Goal: Transaction & Acquisition: Purchase product/service

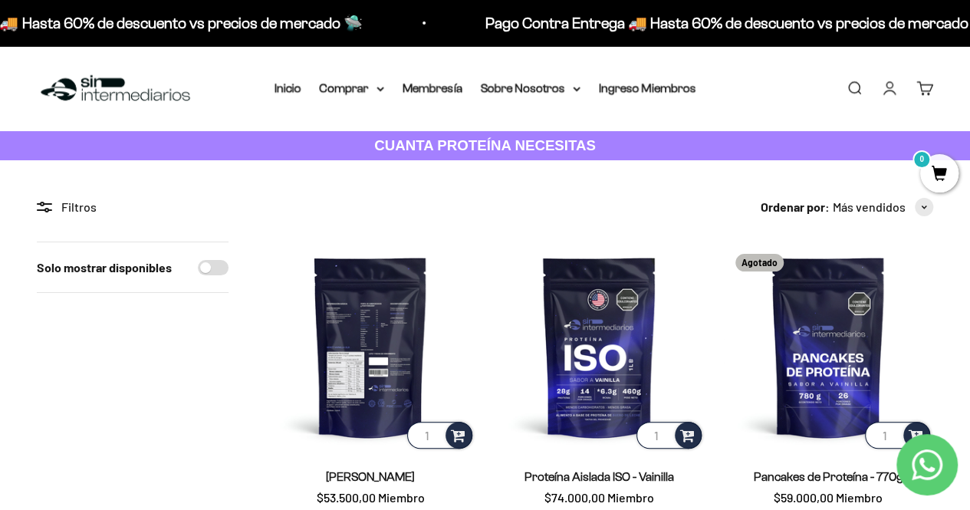
click at [391, 392] on img at bounding box center [370, 346] width 210 height 210
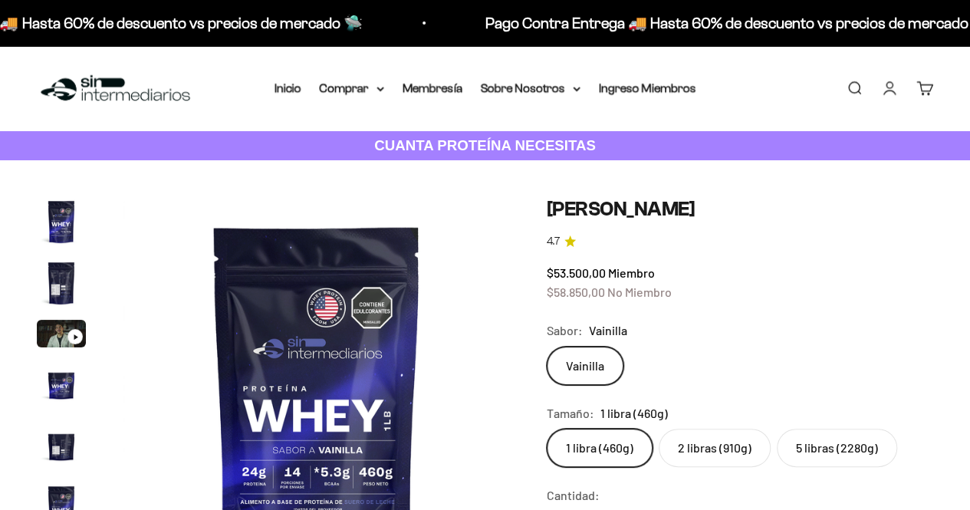
click at [61, 286] on img "Ir al artículo 2" at bounding box center [61, 282] width 49 height 49
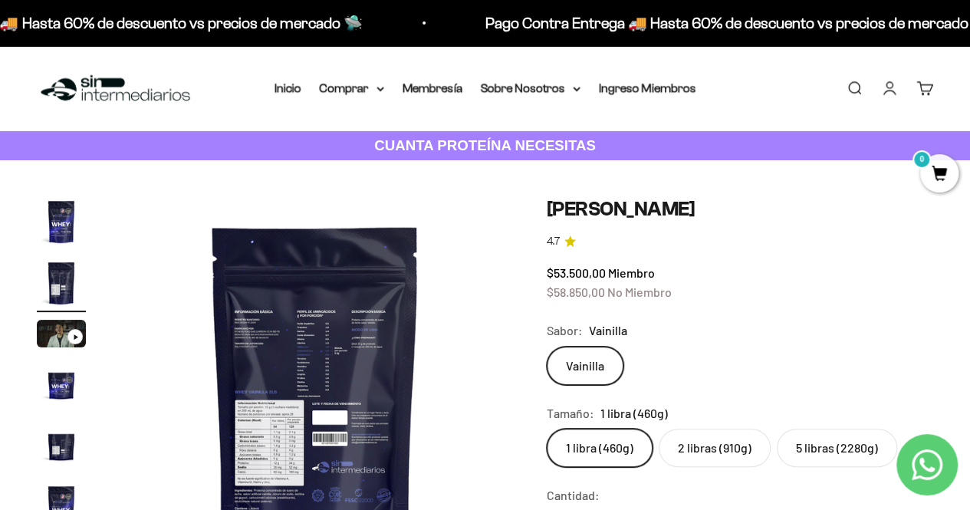
scroll to position [0, 396]
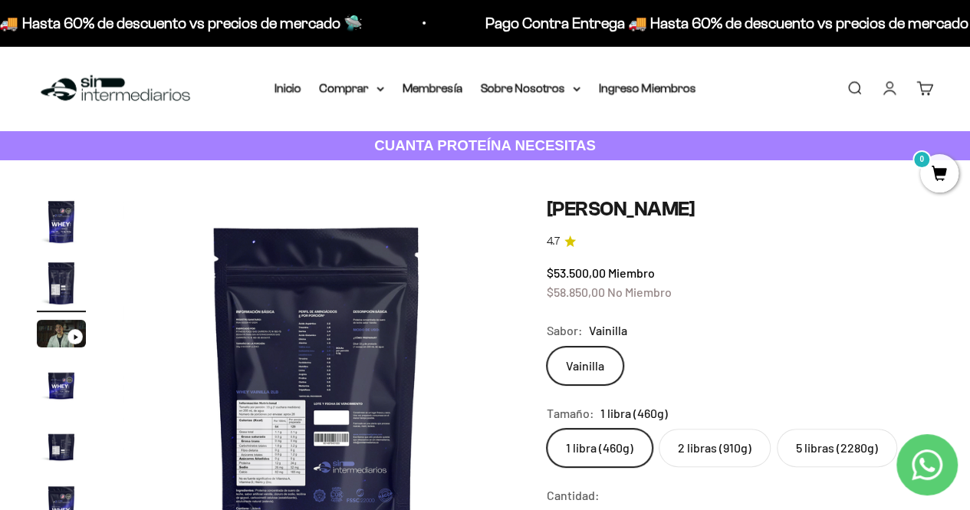
click at [320, 373] on img at bounding box center [316, 390] width 387 height 387
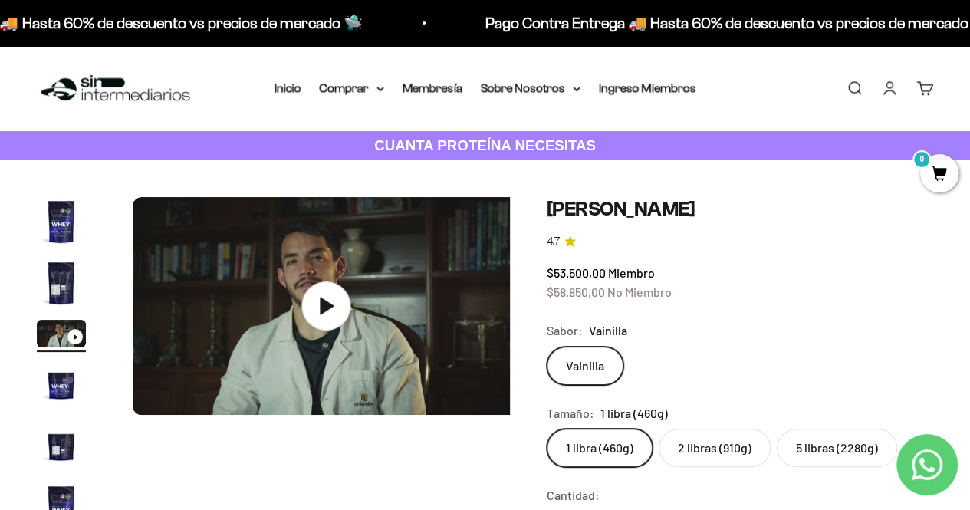
scroll to position [0, 791]
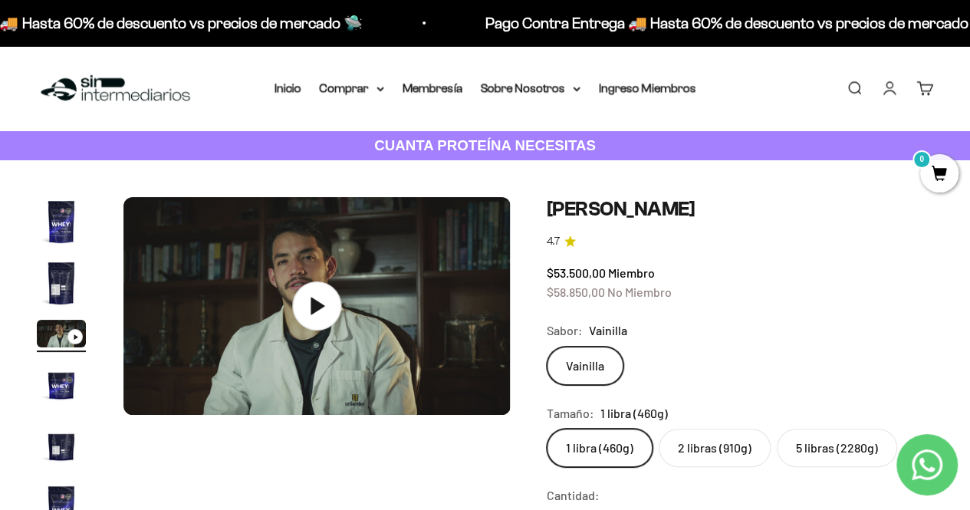
click at [73, 277] on img "Ir al artículo 2" at bounding box center [61, 282] width 49 height 49
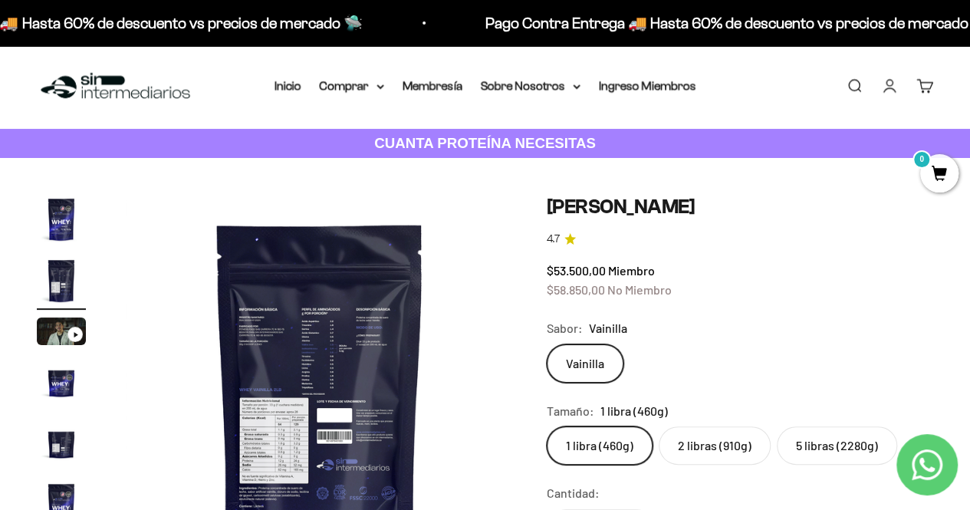
scroll to position [0, 0]
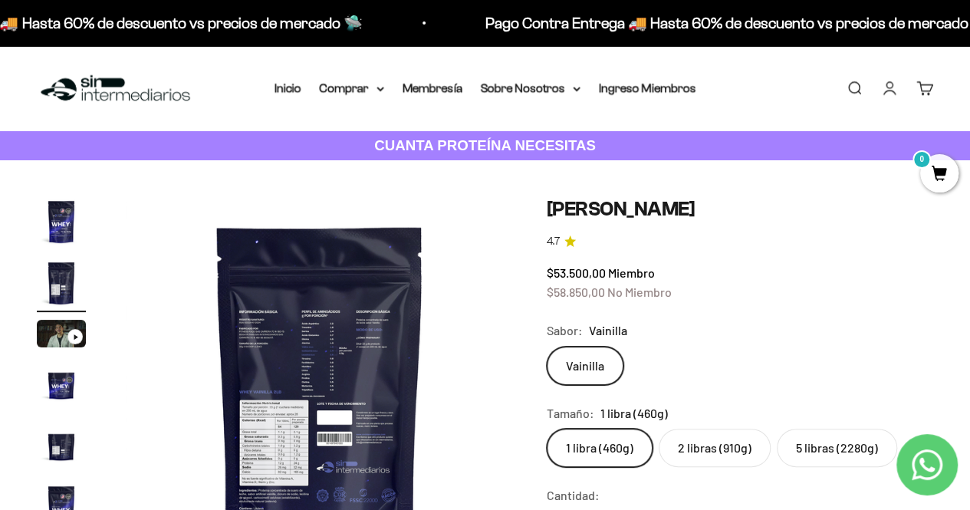
click at [76, 391] on img "Ir al artículo 4" at bounding box center [61, 384] width 49 height 49
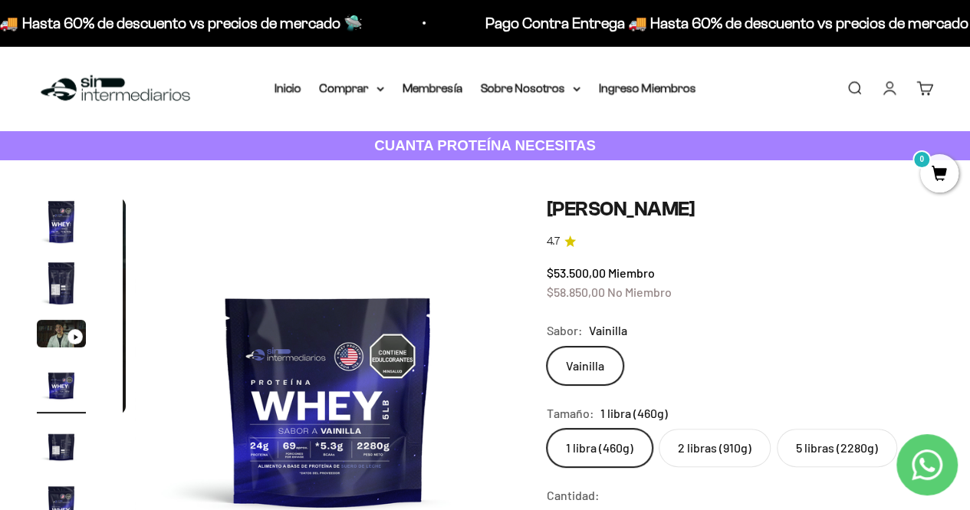
scroll to position [0, 1187]
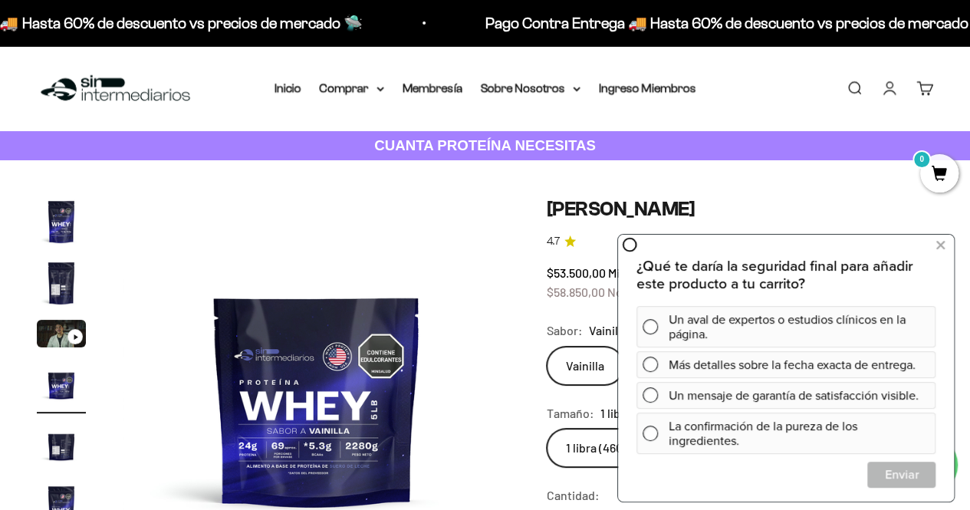
click at [62, 449] on img "Ir al artículo 5" at bounding box center [61, 445] width 49 height 49
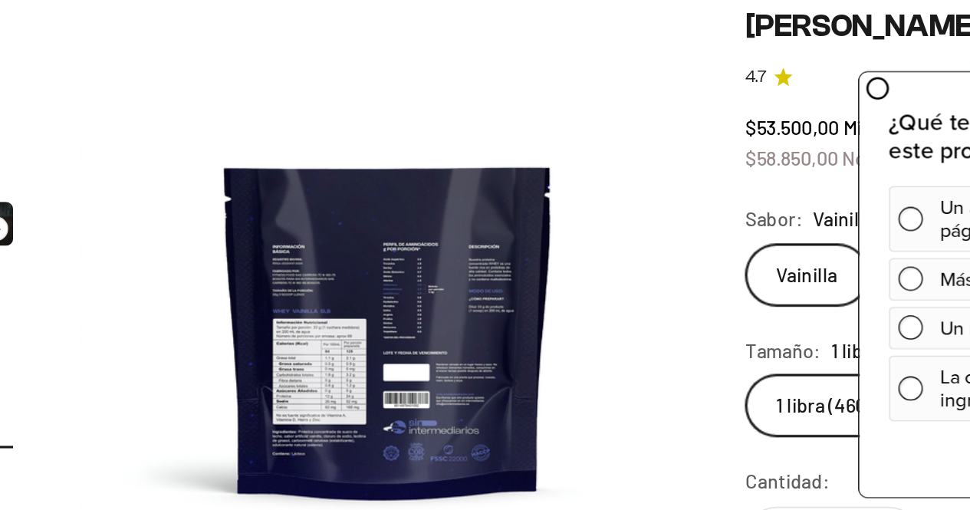
scroll to position [5, 0]
